Goal: Task Accomplishment & Management: Use online tool/utility

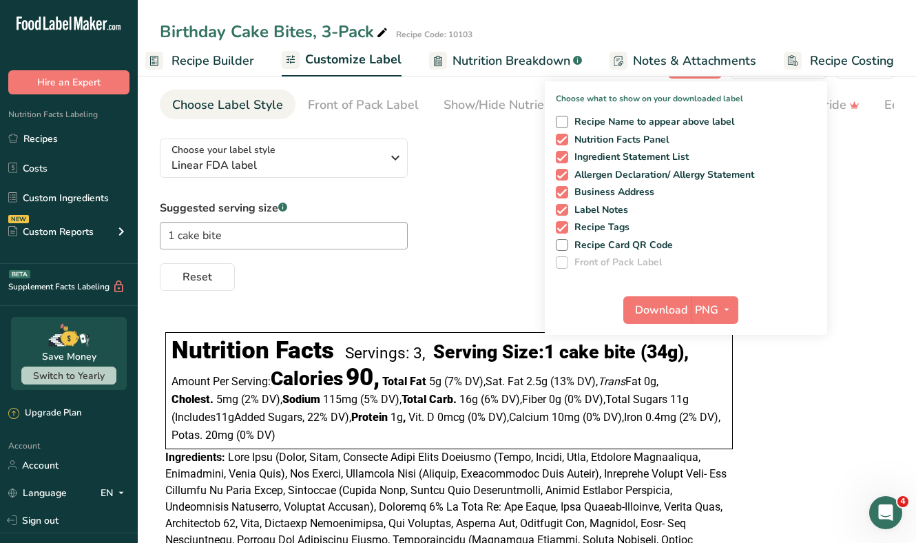
click at [437, 229] on div "Suggested serving size .a-a{fill:#347362;}.b-a{fill:#fff;} 1 cake bite Reset" at bounding box center [527, 245] width 734 height 91
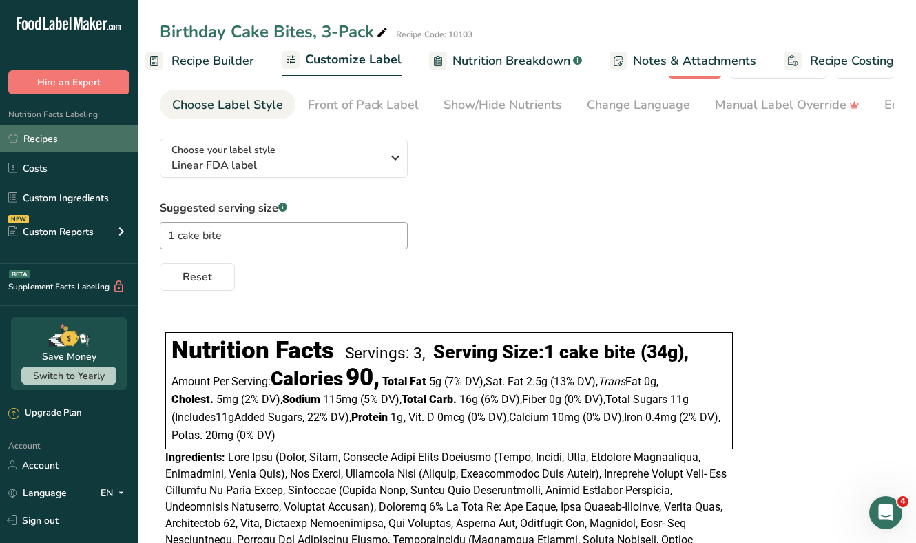
click at [68, 143] on link "Recipes" at bounding box center [69, 138] width 138 height 26
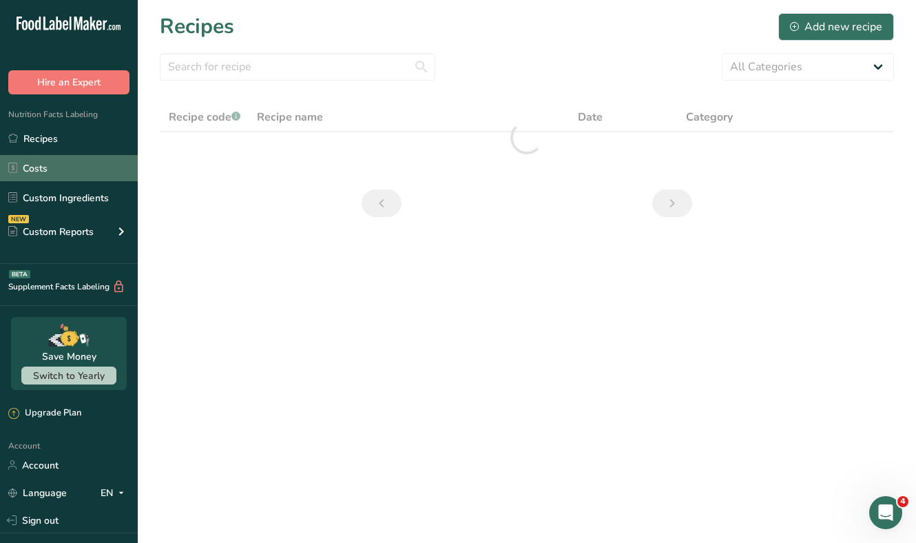
click at [95, 170] on link "Costs" at bounding box center [69, 168] width 138 height 26
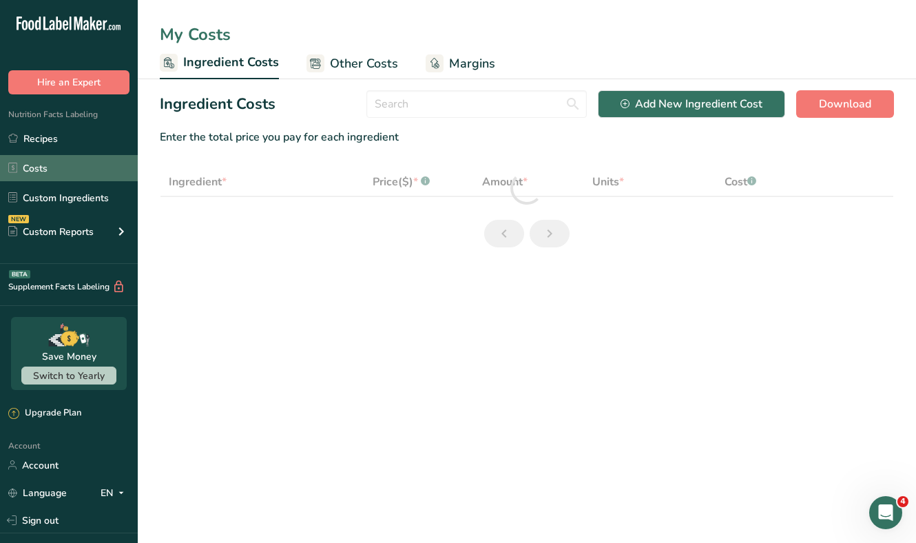
select select "5"
select select "12"
select select "5"
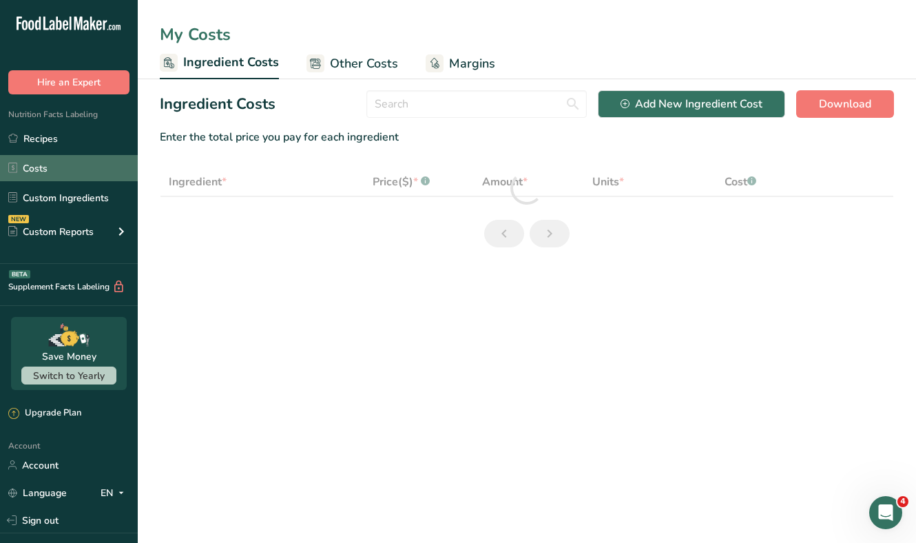
select select "12"
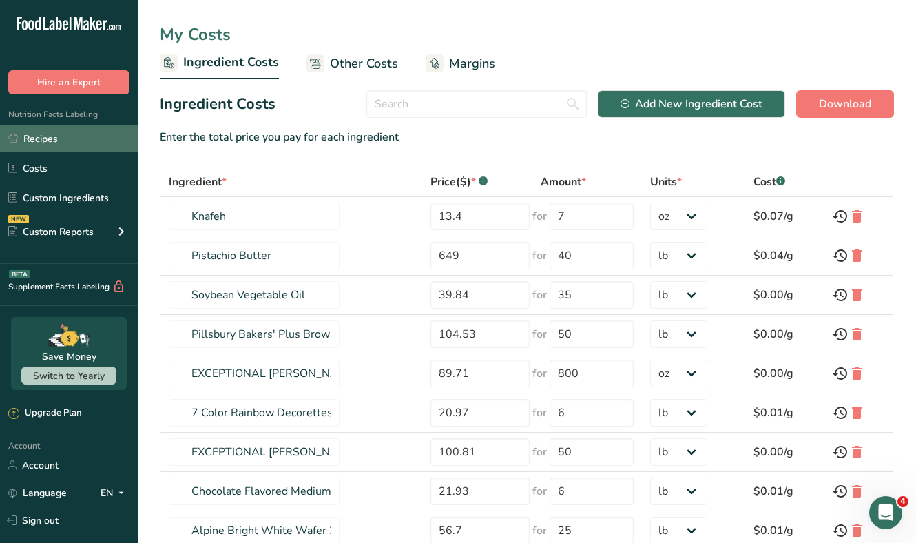
click at [83, 143] on link "Recipes" at bounding box center [69, 138] width 138 height 26
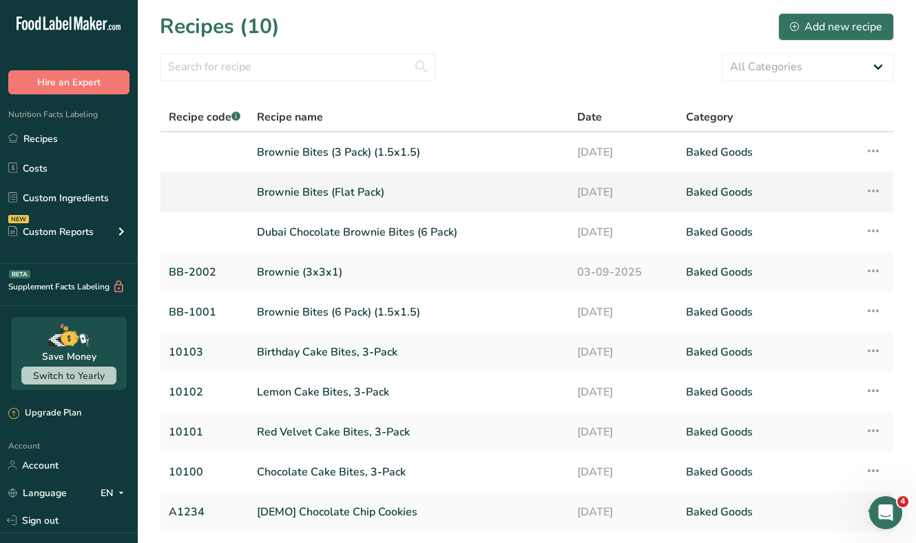
click at [287, 189] on link "Brownie Bites (Flat Pack)" at bounding box center [409, 192] width 304 height 29
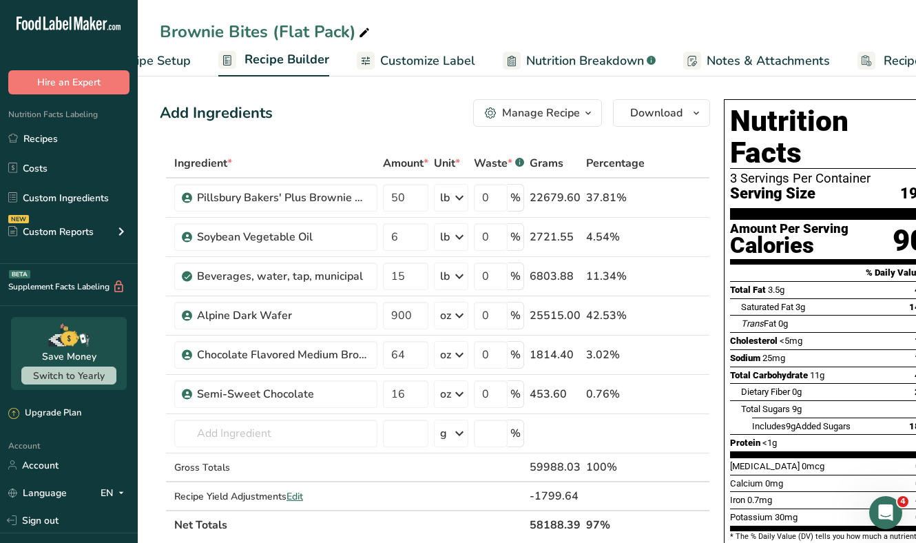
scroll to position [0, 143]
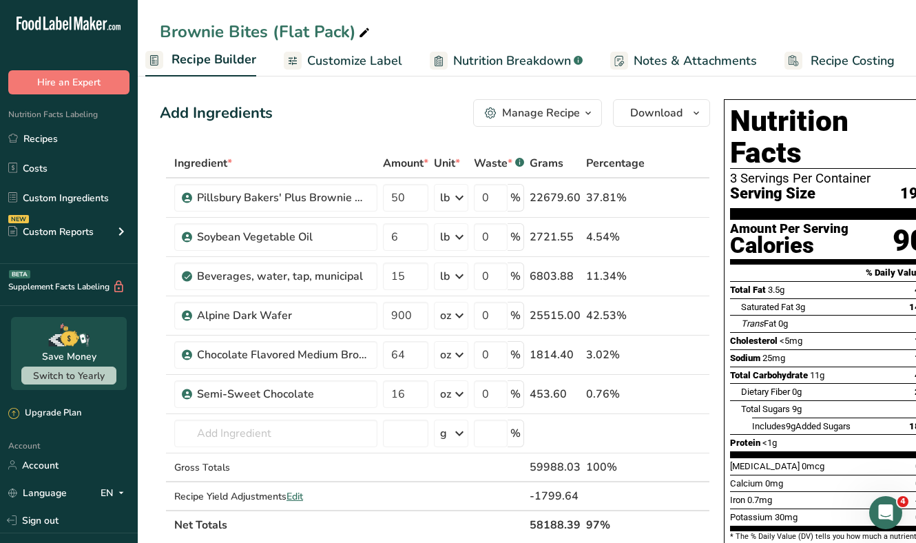
click at [813, 56] on span "Recipe Costing" at bounding box center [853, 61] width 84 height 19
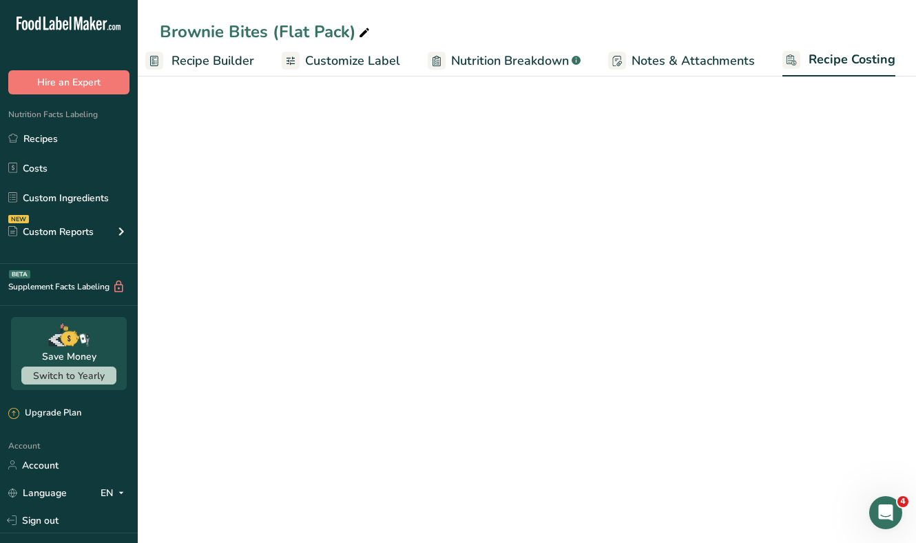
select select "12"
select select "5"
select select "12"
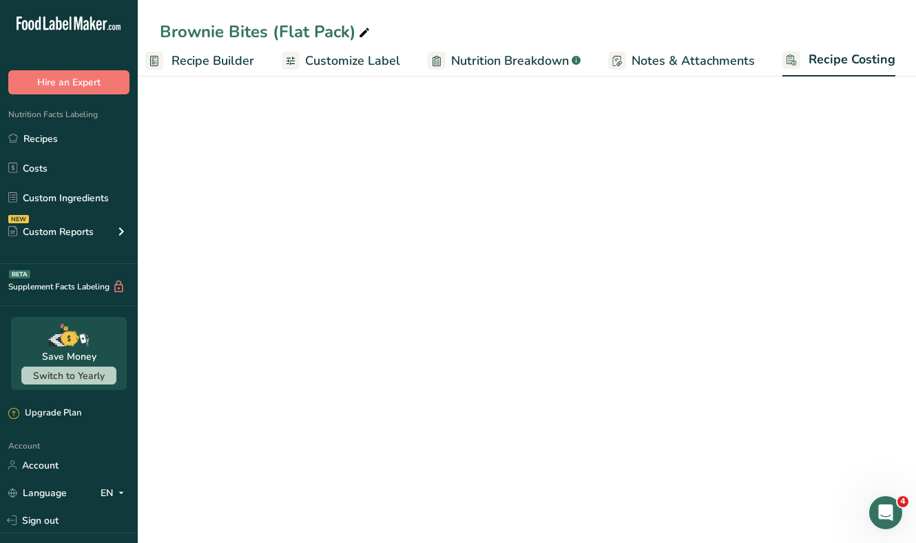
select select "5"
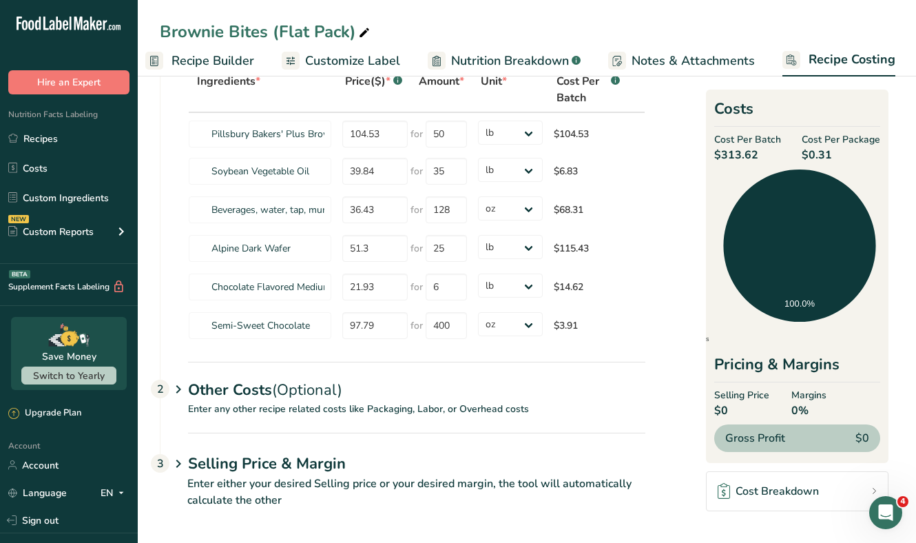
scroll to position [95, 0]
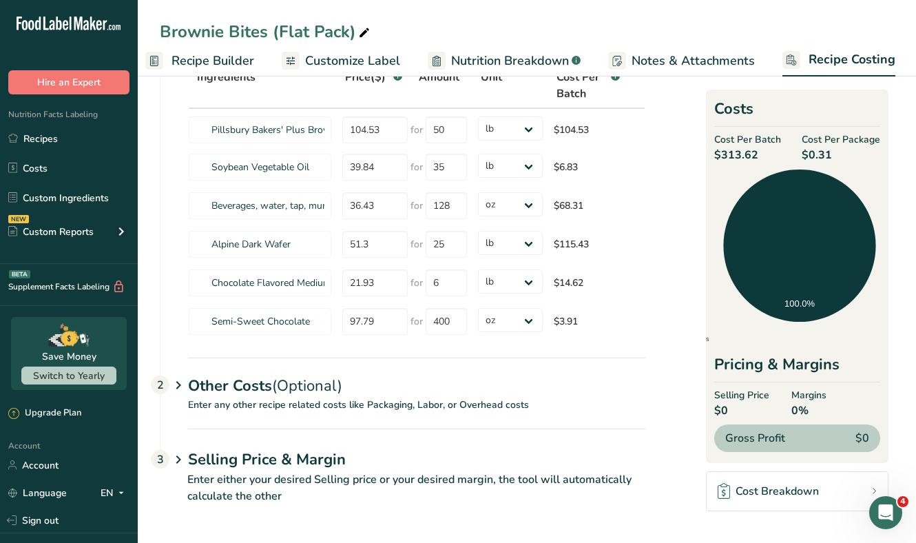
click at [232, 390] on div "Other Costs (Optional) 2" at bounding box center [416, 377] width 457 height 40
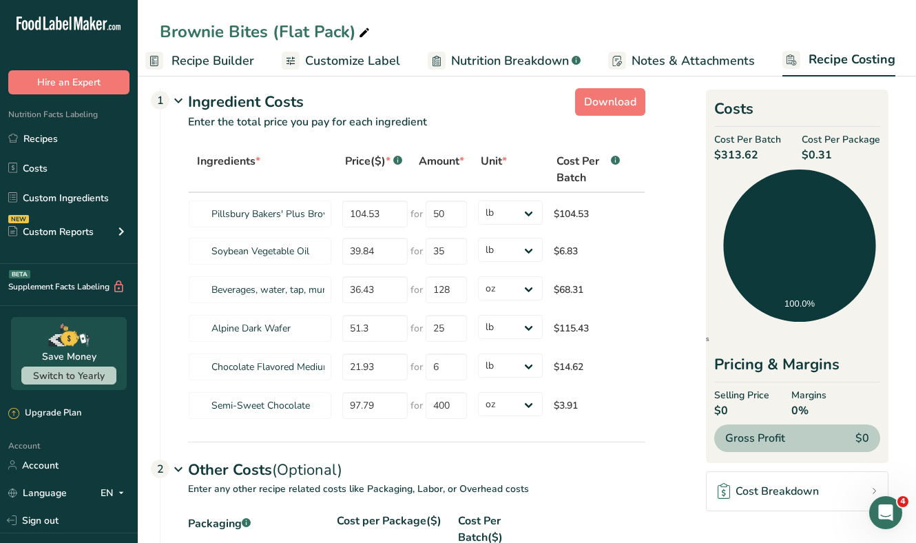
scroll to position [0, 0]
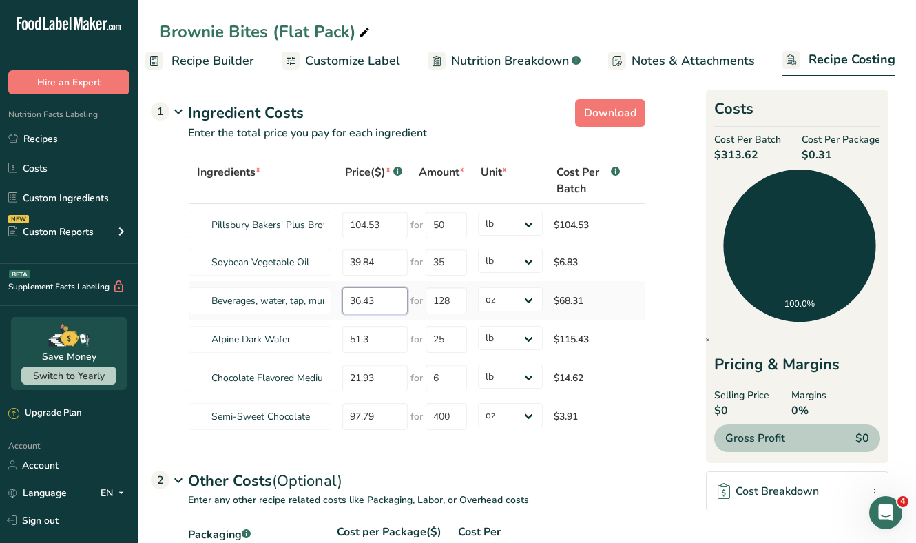
click at [380, 305] on input "36.43" at bounding box center [374, 300] width 65 height 27
type input "1"
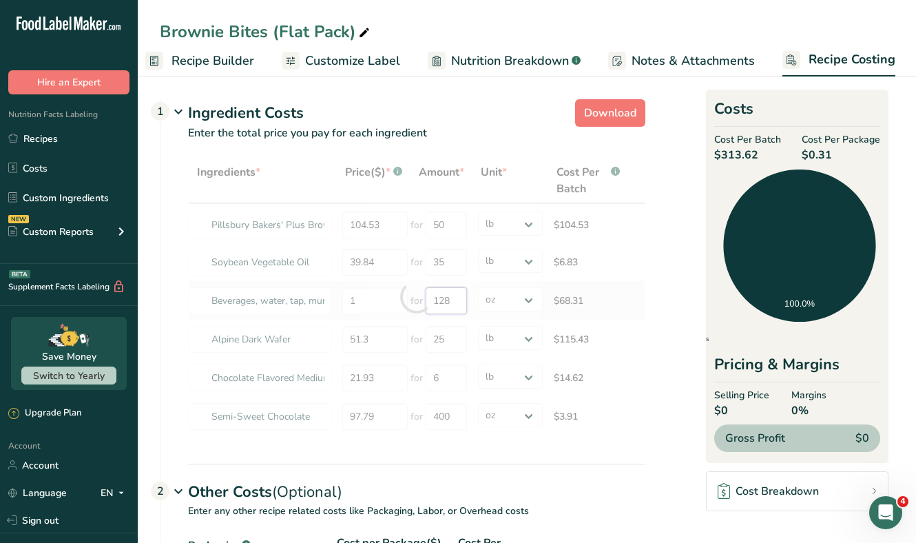
click at [446, 302] on div "Ingredients * Price($) * .a-a{fill:#347362;}.b-a{fill:#fff;} Amount * Unit * Co…" at bounding box center [416, 297] width 457 height 278
click at [446, 302] on div at bounding box center [416, 297] width 457 height 278
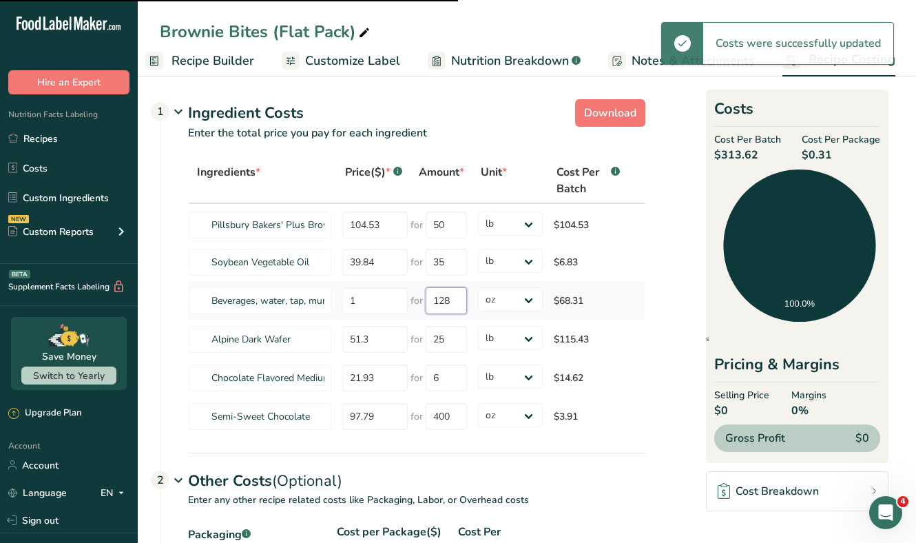
click at [446, 302] on input "128" at bounding box center [446, 300] width 41 height 27
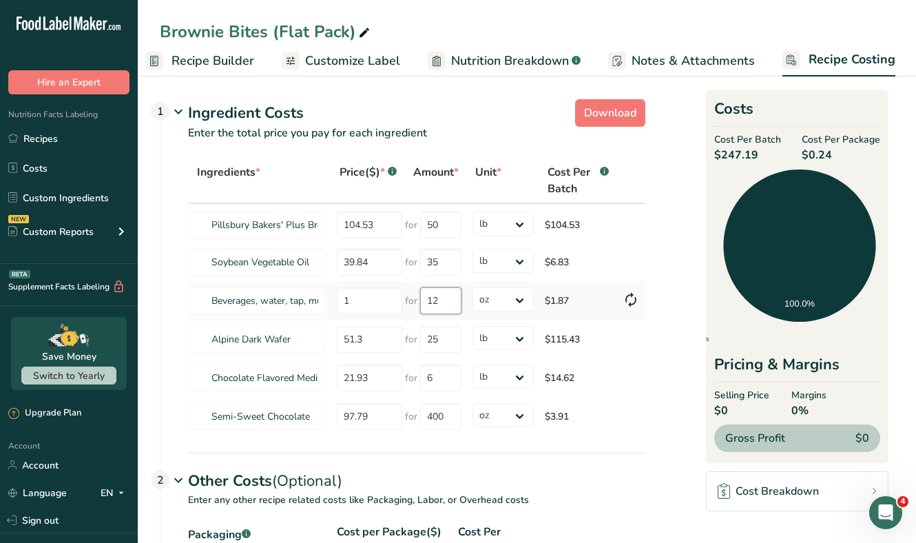
type input "1"
type input "3"
type input "3000"
click at [672, 331] on section "Download Ingredient Costs 1 Enter the total price you pay for each ingredient I…" at bounding box center [527, 490] width 734 height 792
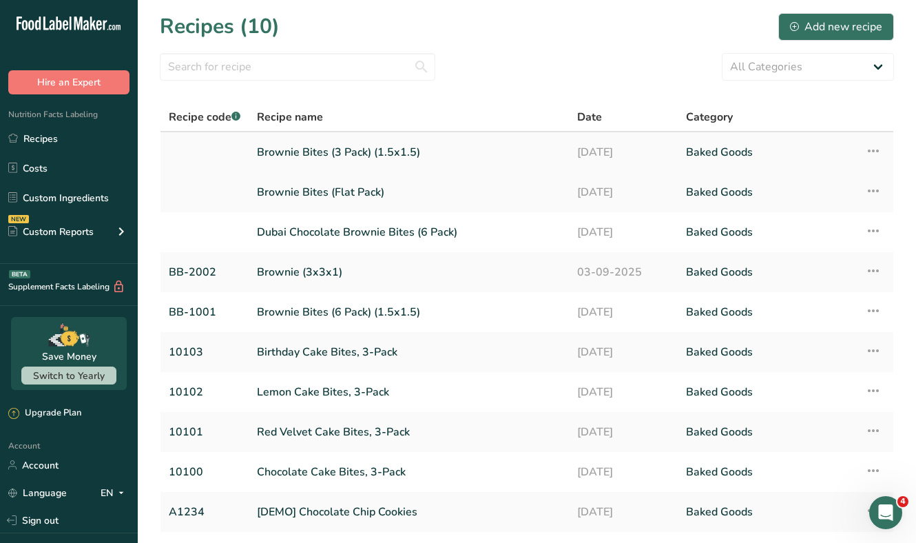
click at [300, 157] on link "Brownie Bites (3 Pack) (1.5x1.5)" at bounding box center [409, 152] width 304 height 29
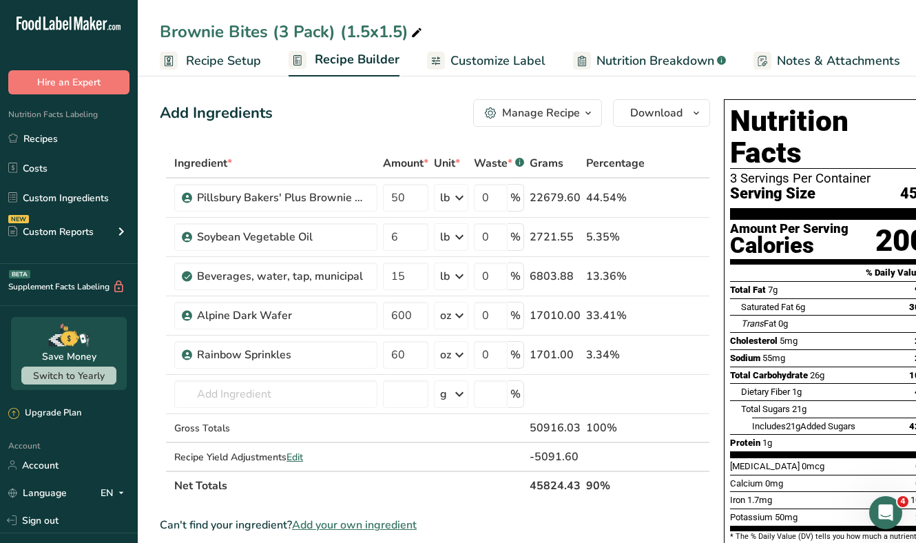
click at [627, 59] on span "Nutrition Breakdown" at bounding box center [656, 61] width 118 height 19
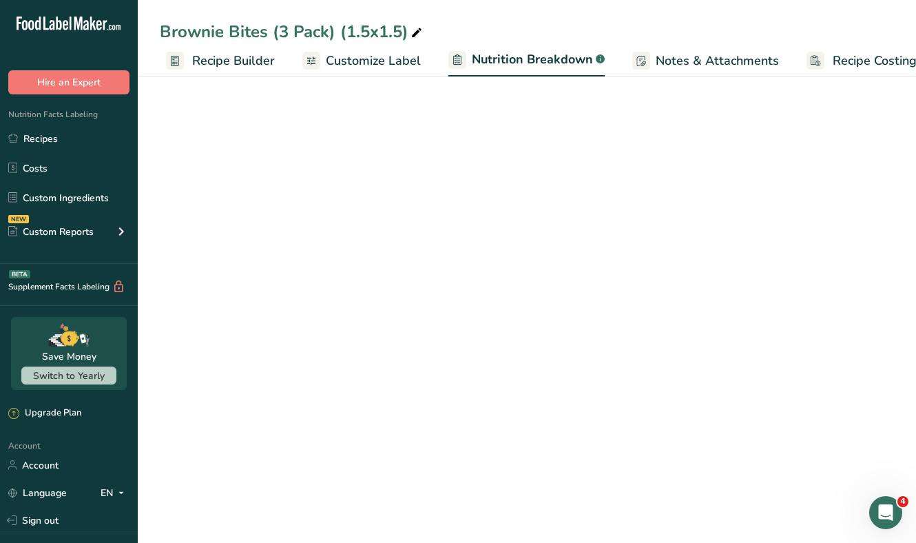
select select "Calories"
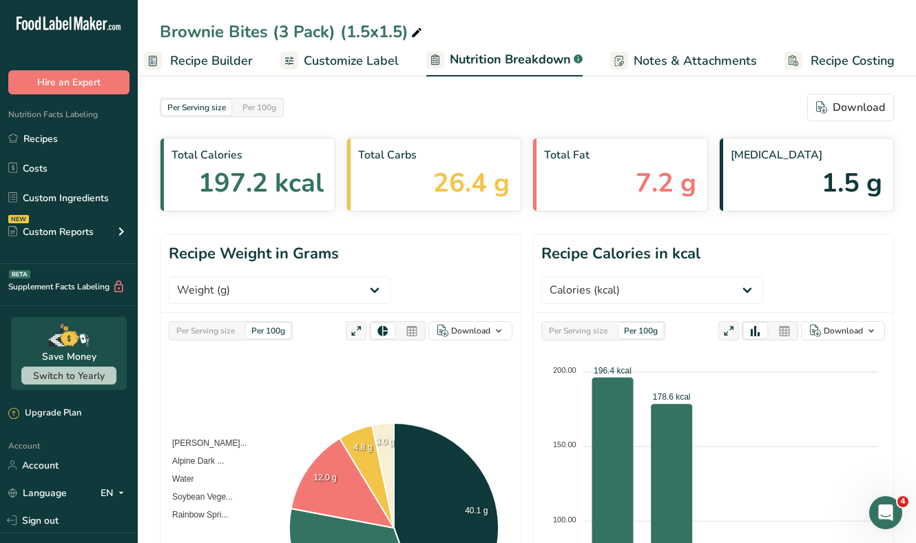
click at [816, 63] on span "Recipe Costing" at bounding box center [853, 61] width 84 height 19
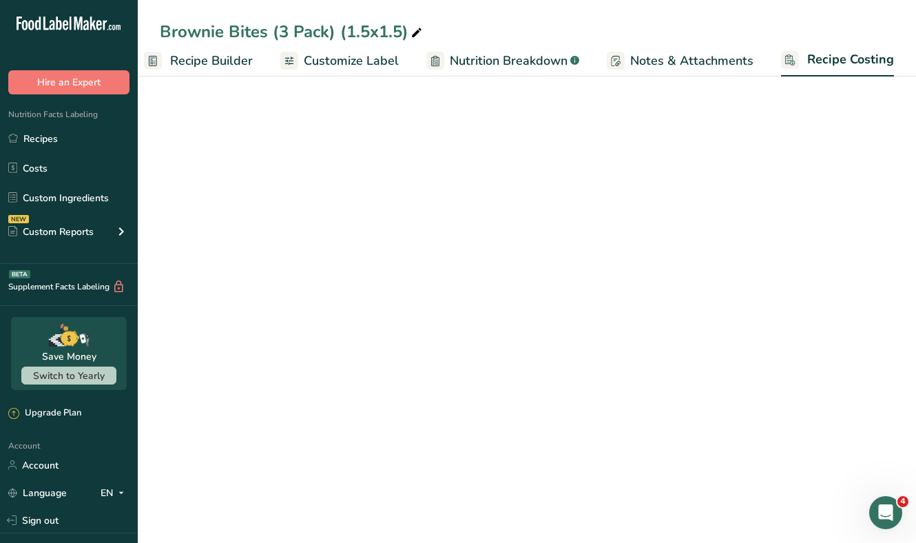
scroll to position [0, 143]
select select "12"
select select "5"
select select "12"
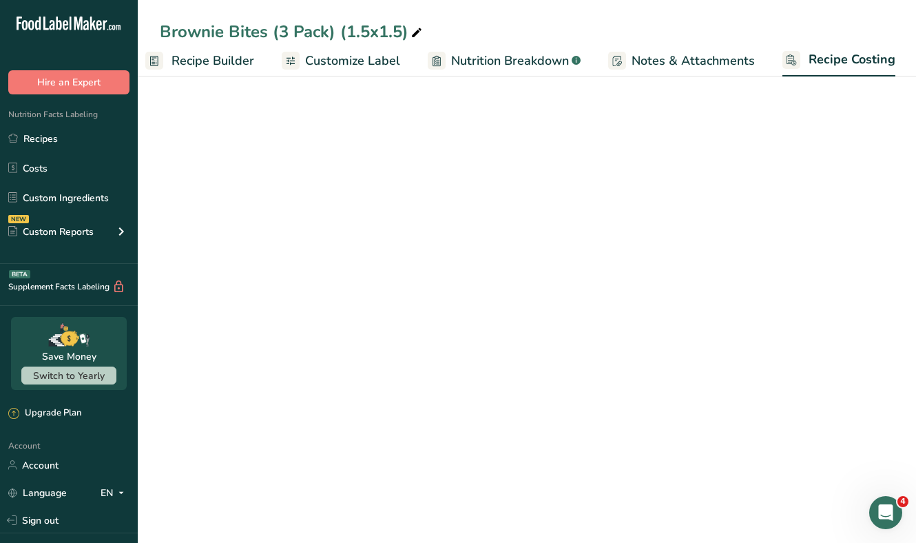
select select "12"
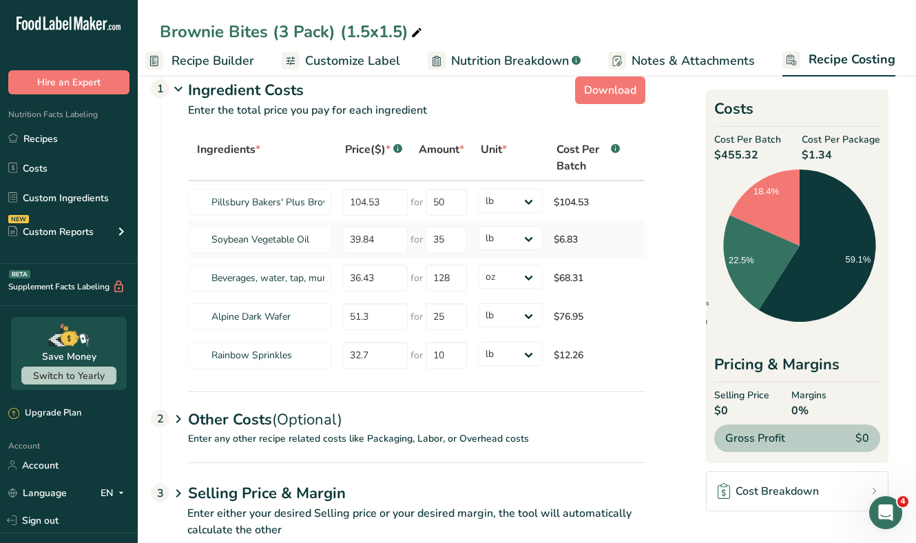
scroll to position [25, 0]
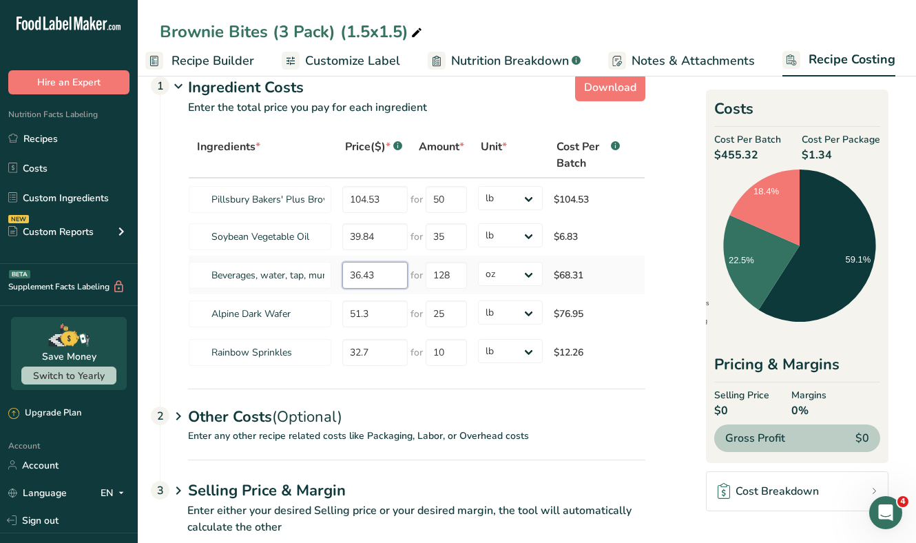
click at [381, 278] on input "36.43" at bounding box center [374, 275] width 65 height 27
type input "1"
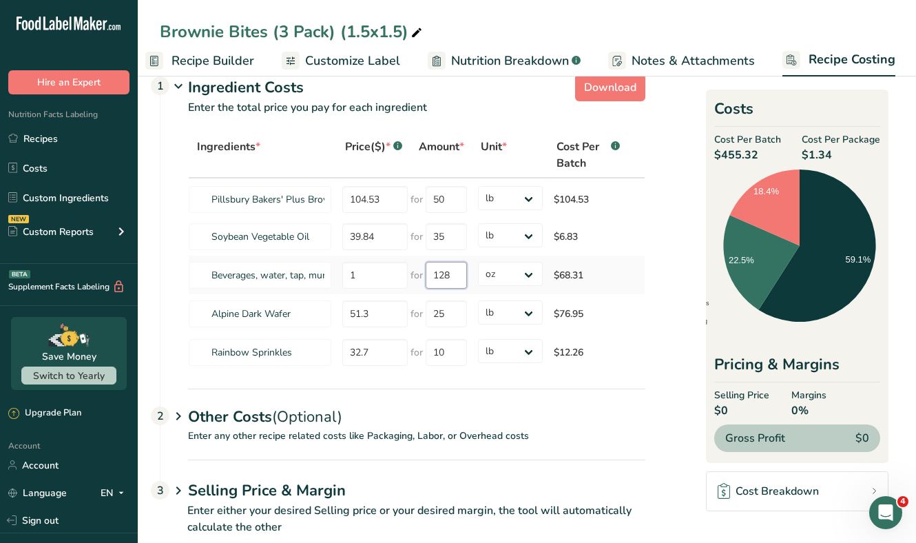
click at [440, 276] on div "Ingredients * Price($) * .a-a{fill:#347362;}.b-a{fill:#fff;} Amount * Unit * Co…" at bounding box center [416, 252] width 457 height 240
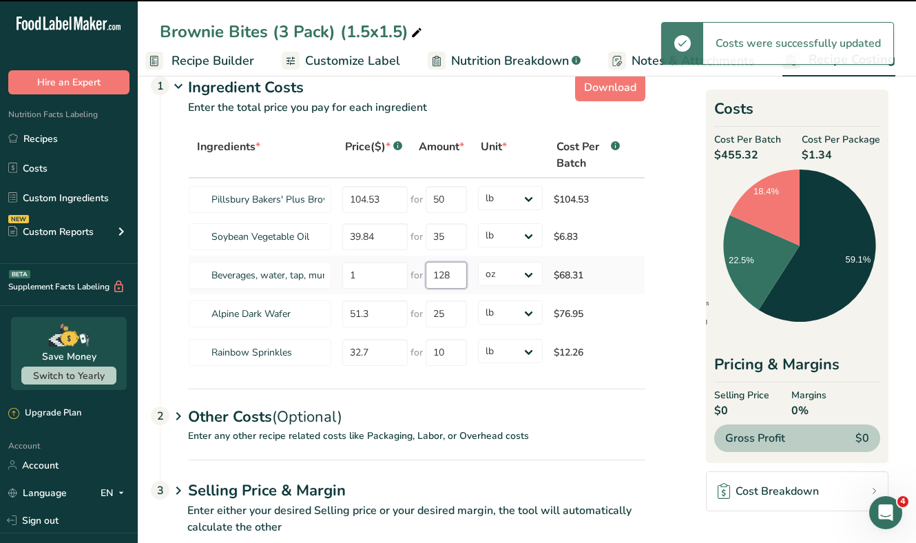
click at [440, 276] on input "128" at bounding box center [446, 275] width 41 height 27
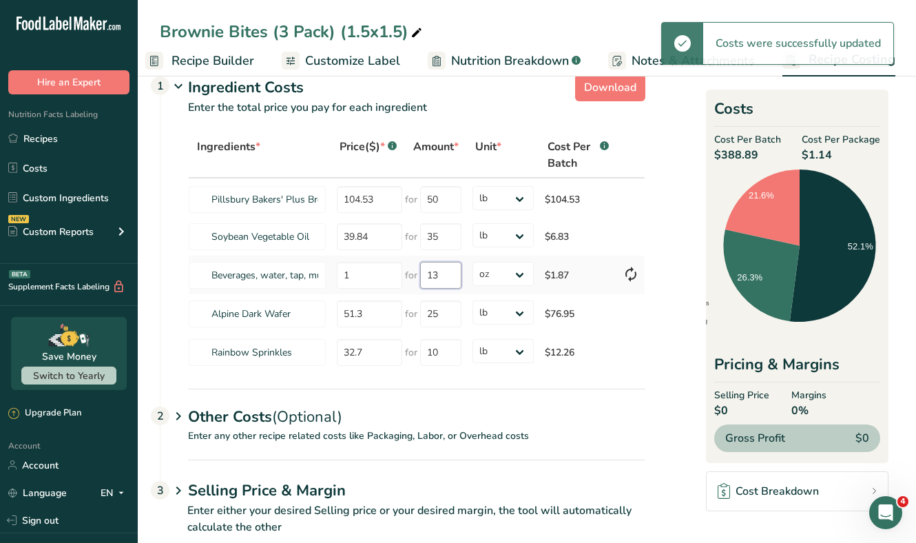
type input "1"
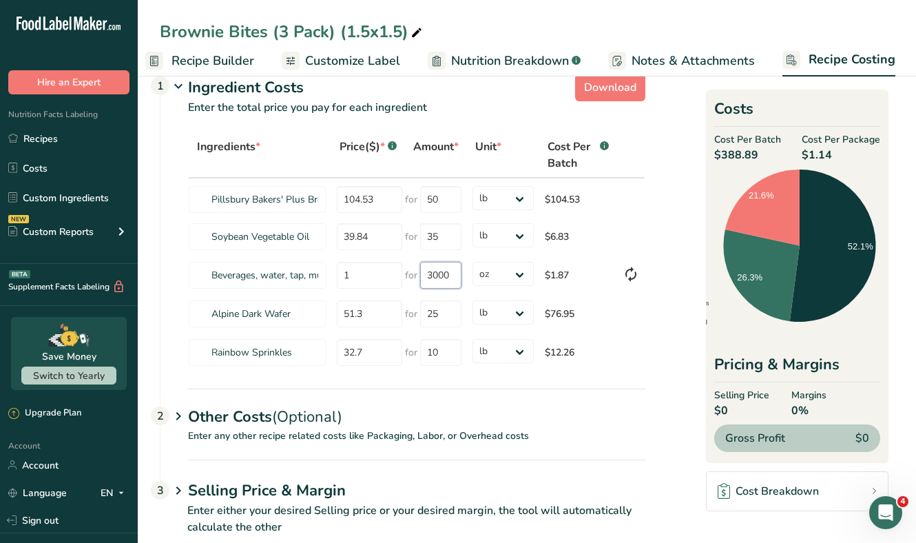
type input "3000"
click at [652, 281] on section "Download Ingredient Costs 1 Enter the total price you pay for each ingredient I…" at bounding box center [527, 310] width 734 height 484
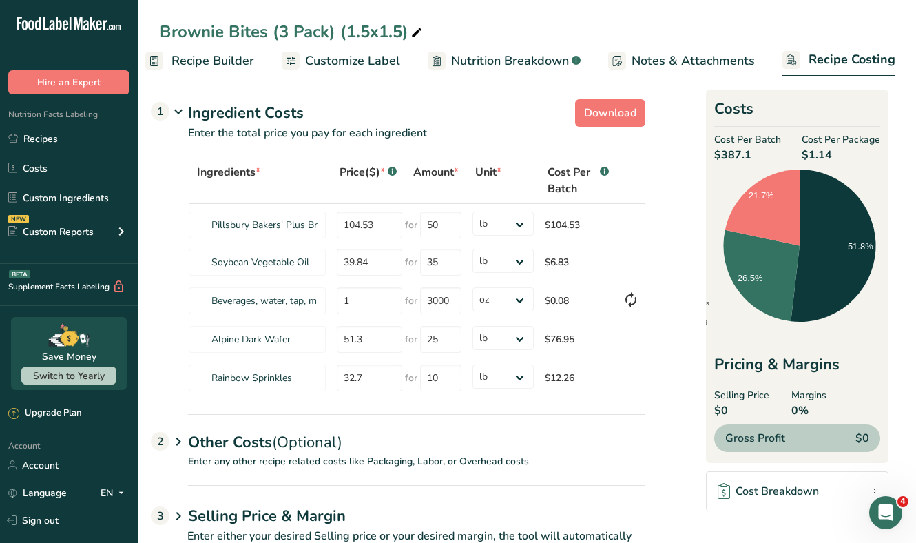
scroll to position [56, 0]
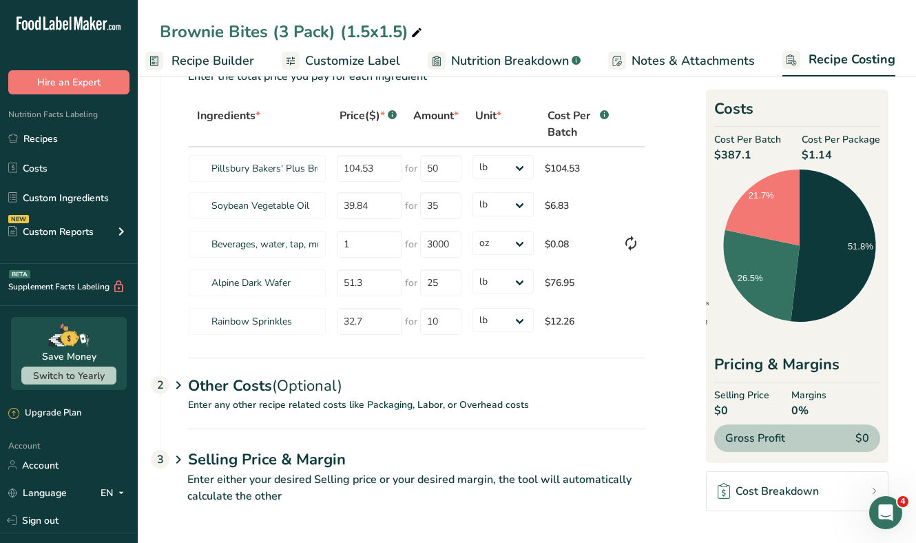
click at [238, 384] on div "Other Costs (Optional) 2" at bounding box center [416, 377] width 457 height 40
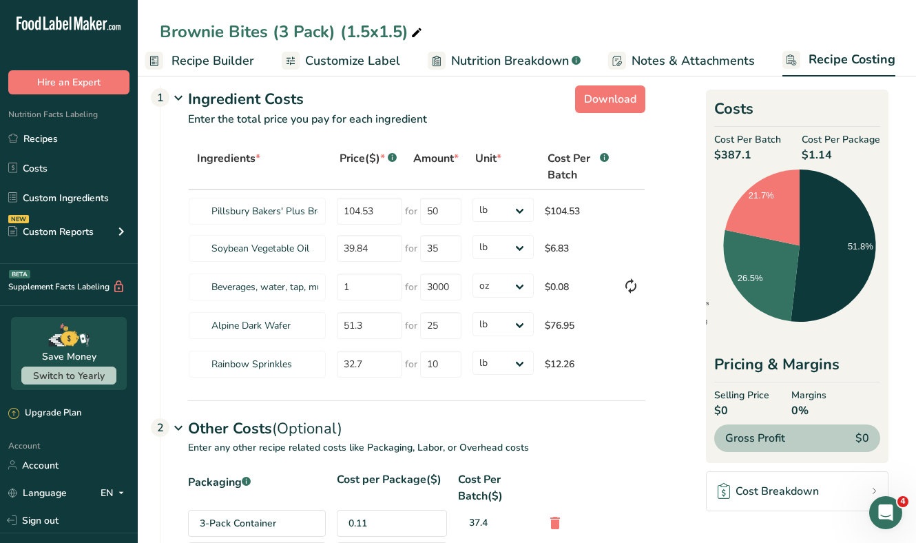
scroll to position [0, 0]
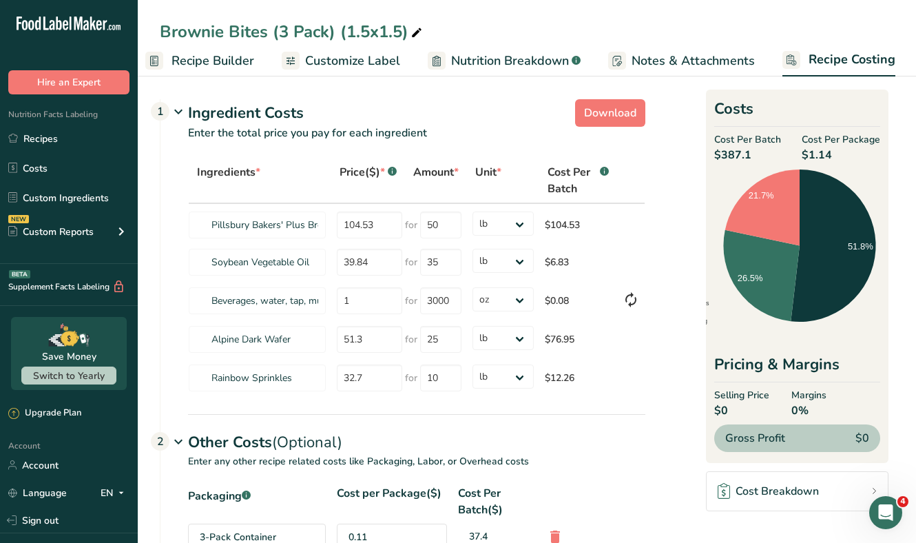
click at [89, 154] on ul "Recipes Costs Custom Ingredients NEW Custom Reports Menu Label Ingredient Compa…" at bounding box center [69, 186] width 138 height 123
click at [66, 134] on link "Recipes" at bounding box center [69, 138] width 138 height 26
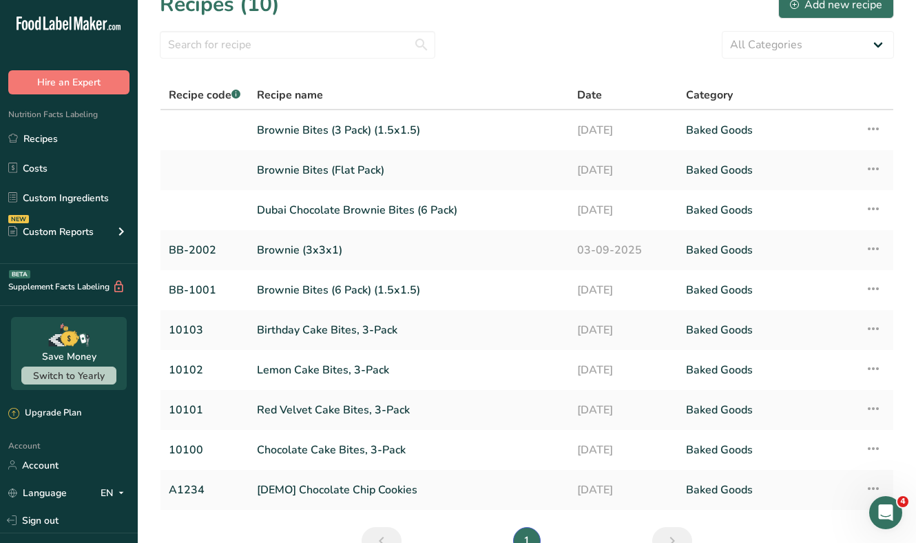
scroll to position [24, 0]
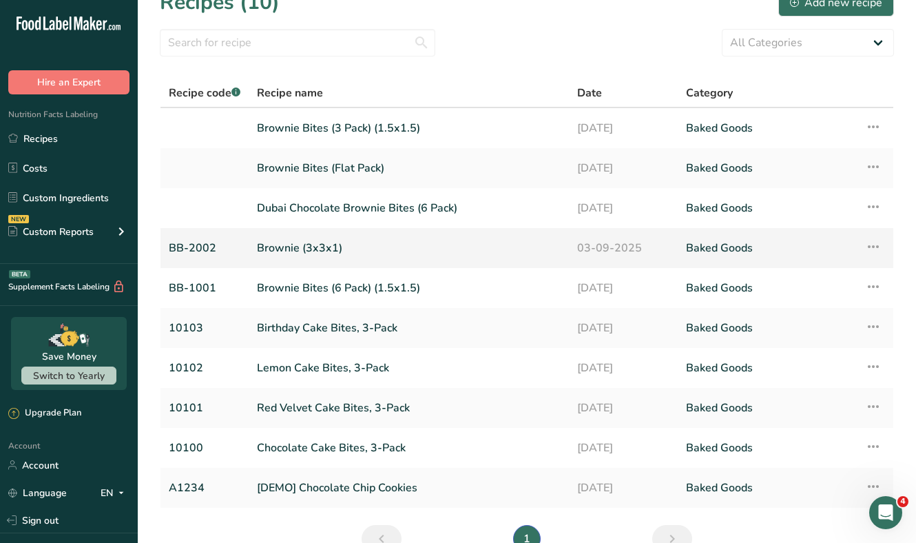
click at [318, 246] on link "Brownie (3x3x1)" at bounding box center [409, 248] width 304 height 29
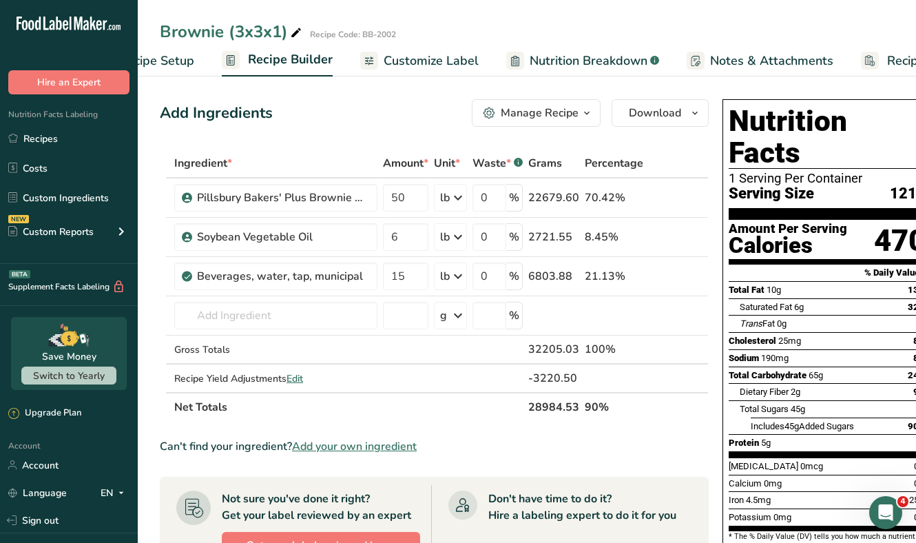
scroll to position [0, 143]
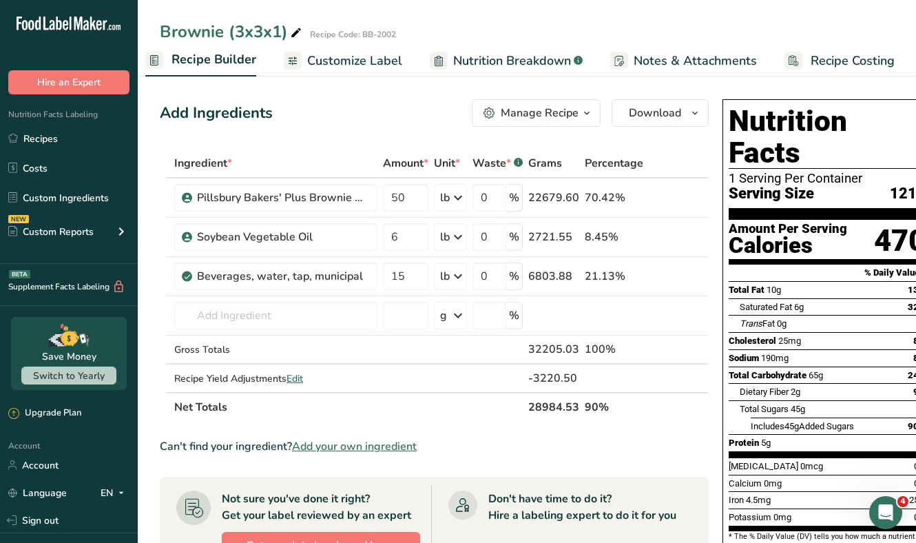
click at [852, 62] on span "Recipe Costing" at bounding box center [853, 61] width 84 height 19
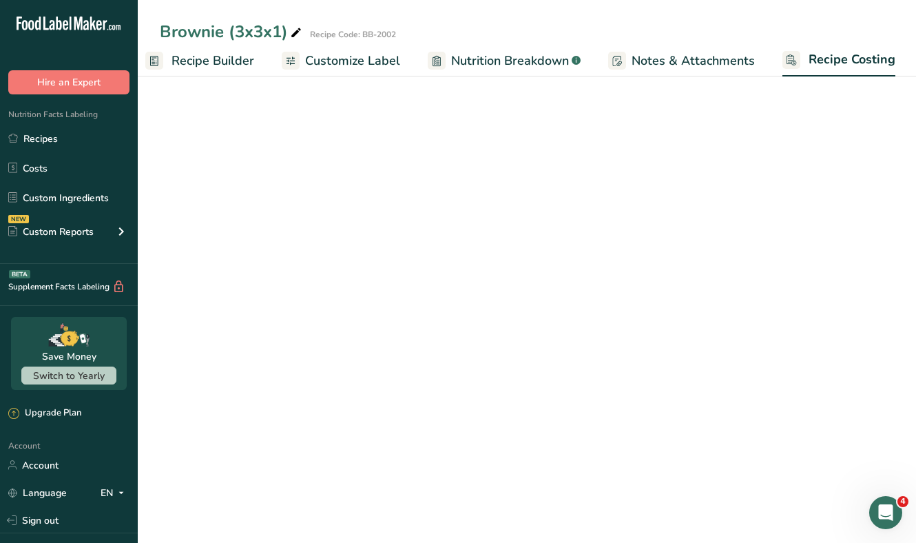
select select "12"
select select "5"
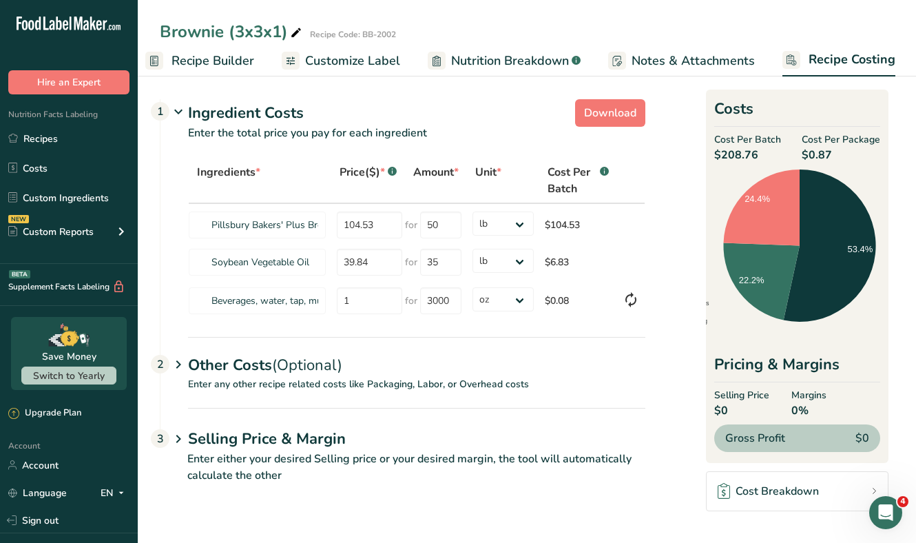
click at [342, 388] on p "Enter any other recipe related costs like Packaging, Labor, or Overhead costs" at bounding box center [402, 392] width 485 height 31
